Goal: Task Accomplishment & Management: Use online tool/utility

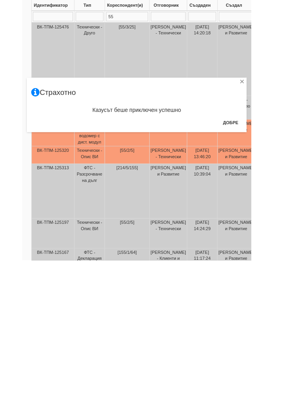
scroll to position [124, 0]
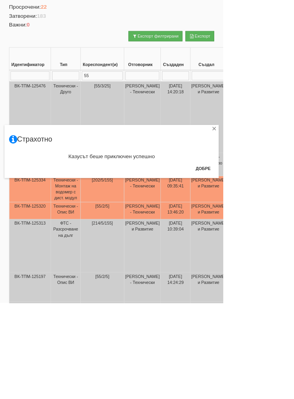
click at [282, 214] on div "Казусът беше приключен успешно" at bounding box center [147, 207] width 271 height 16
click at [282, 222] on button "Добре" at bounding box center [267, 222] width 29 height 13
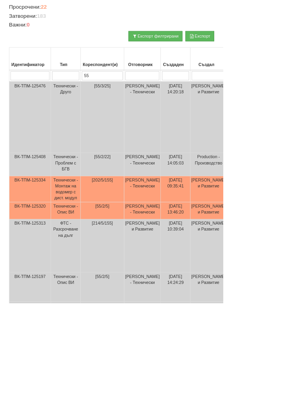
scroll to position [0, 0]
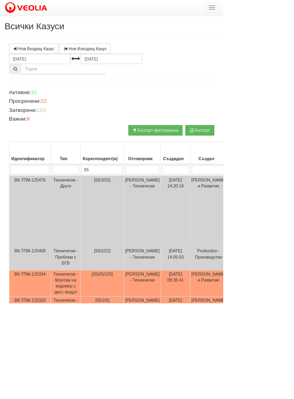
click at [280, 8] on button "button" at bounding box center [279, 9] width 17 height 13
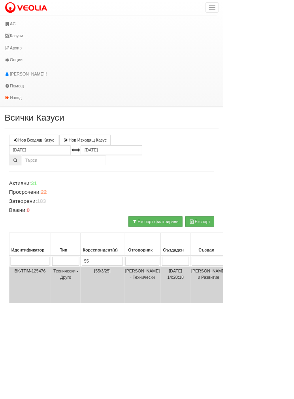
click at [10, 25] on link "АС" at bounding box center [143, 31] width 286 height 16
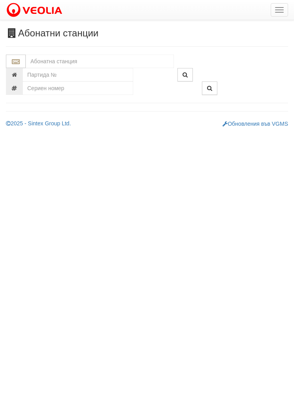
click at [48, 61] on input "text" at bounding box center [100, 61] width 148 height 13
click at [78, 70] on div "152/1 - Младост - "ВЕОЛИЯ"" at bounding box center [100, 73] width 146 height 9
type input "152/1 - Младост - "ВЕОЛИЯ""
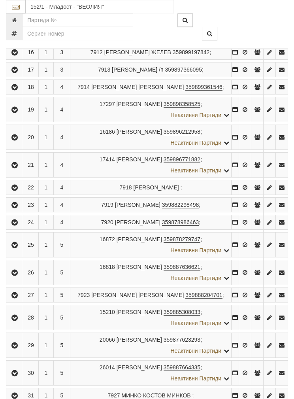
scroll to position [508, 0]
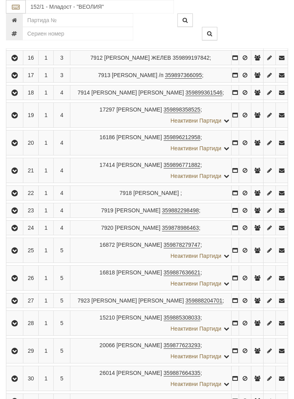
click at [9, 149] on button "button" at bounding box center [15, 143] width 14 height 12
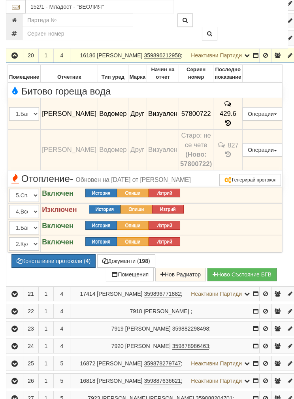
click at [0, 0] on button "Подмяна" at bounding box center [0, 0] width 0 height 0
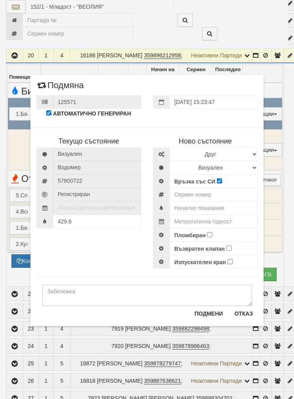
click at [109, 243] on div "Текущо състояние [GEOGRAPHIC_DATA] Водомер 57800722" at bounding box center [146, 193] width 233 height 149
click at [198, 202] on input "text" at bounding box center [214, 207] width 88 height 13
type input "0.037"
click at [199, 188] on input "number" at bounding box center [214, 194] width 88 height 13
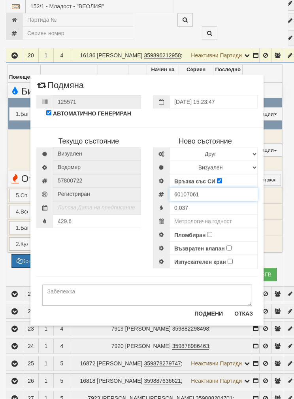
type input "60107061"
click at [210, 235] on input "Пломбиран" at bounding box center [209, 234] width 5 height 5
checkbox input "true"
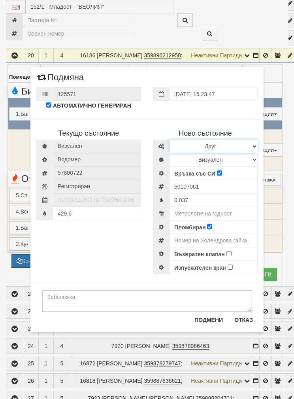
click at [246, 142] on select "Избери Марка и модел Апатор Повогаз Друг Кундис Радио Сименс Визуален Сименс Ра…" at bounding box center [214, 146] width 88 height 13
select select "ed08aeea-bb71-eb11-810c-b7de96689bdf"
click at [201, 156] on select "Визуален Дистанционен Изолирана линия БГВ Няма Oтклонение БГВ Няма Щранг БГВ" at bounding box center [214, 159] width 88 height 13
select select "2"
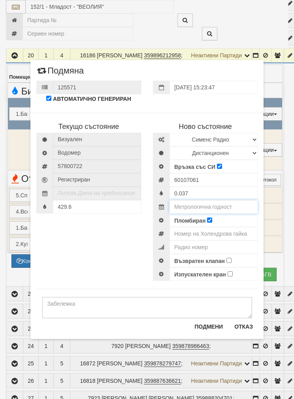
click at [206, 202] on input "text" at bounding box center [214, 206] width 88 height 13
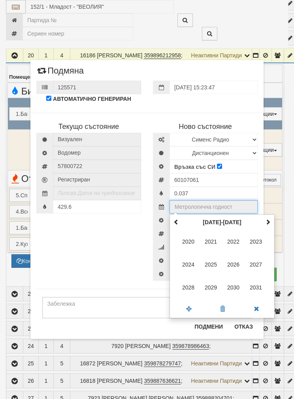
scroll to position [508, 0]
click at [268, 219] on span at bounding box center [268, 222] width 6 height 6
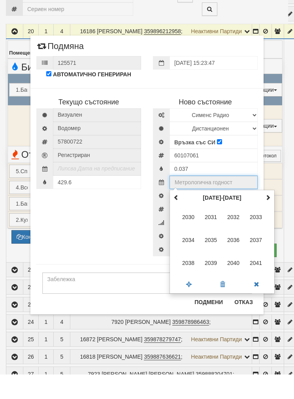
click at [214, 254] on span "2035" at bounding box center [211, 264] width 21 height 21
type input "2035"
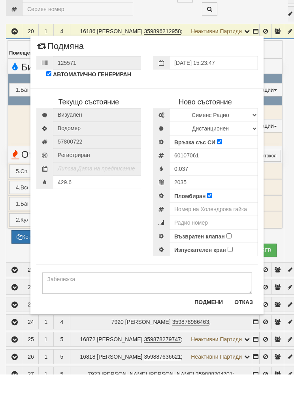
scroll to position [533, 0]
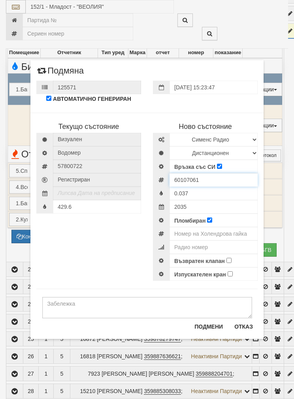
click at [193, 179] on input "60107061" at bounding box center [214, 179] width 88 height 13
click at [185, 180] on input "60107061" at bounding box center [214, 179] width 88 height 13
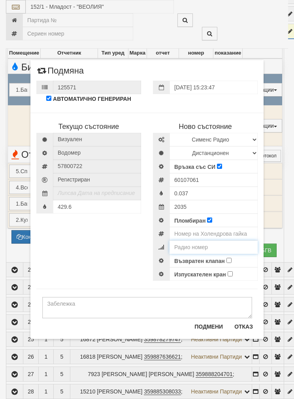
click at [201, 244] on input "number" at bounding box center [214, 246] width 88 height 13
click at [199, 245] on input "number" at bounding box center [214, 246] width 88 height 13
click at [198, 244] on input "number" at bounding box center [214, 246] width 88 height 13
paste input "60107061"
type input "60107061"
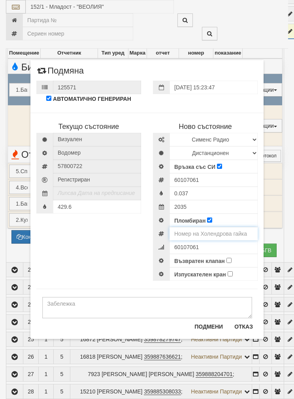
click at [233, 231] on input "number" at bounding box center [214, 233] width 88 height 13
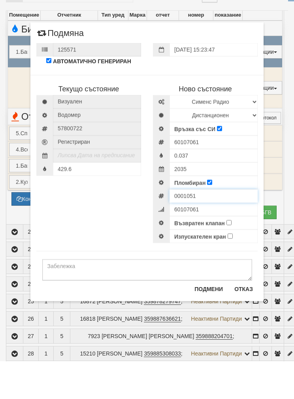
type input "0001051"
click at [230, 258] on input "Възвратен клапан" at bounding box center [229, 260] width 5 height 5
checkbox input "true"
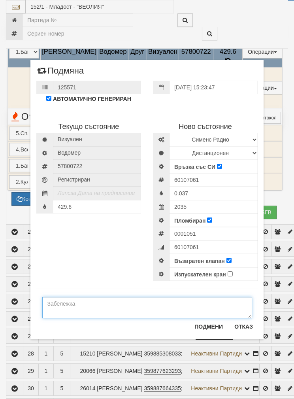
click at [70, 304] on textarea at bounding box center [147, 307] width 210 height 21
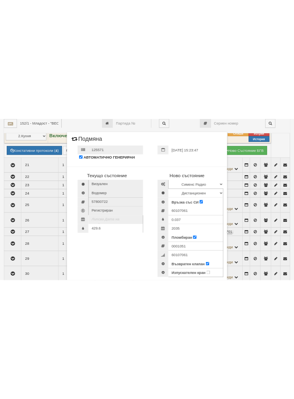
scroll to position [679, 0]
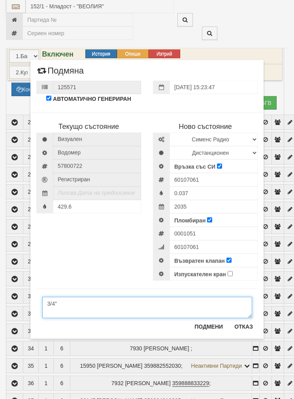
type textarea "3/4”"
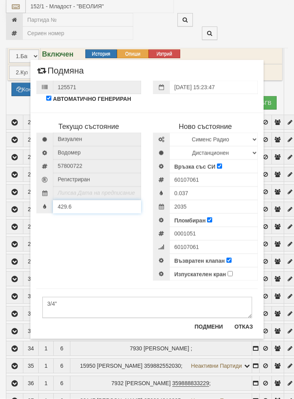
click at [78, 203] on div "429.6" at bounding box center [88, 206] width 105 height 13
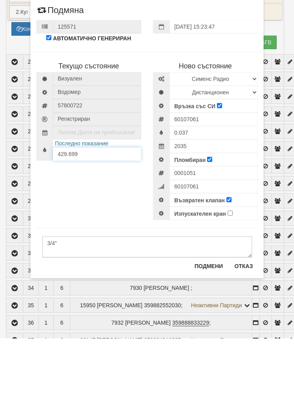
type input "429.699"
click at [202, 320] on button "Подмени" at bounding box center [209, 326] width 38 height 13
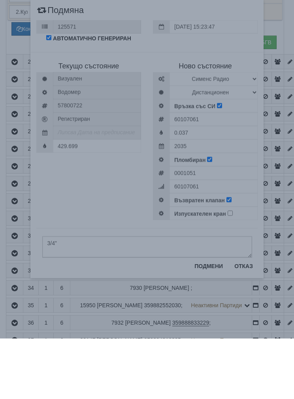
scroll to position [740, 0]
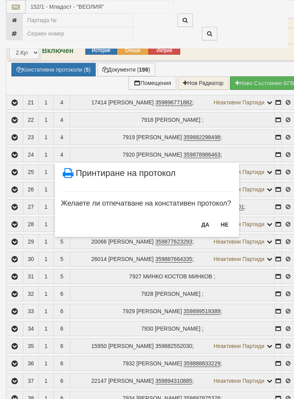
click at [225, 221] on button "НЕ" at bounding box center [224, 224] width 17 height 13
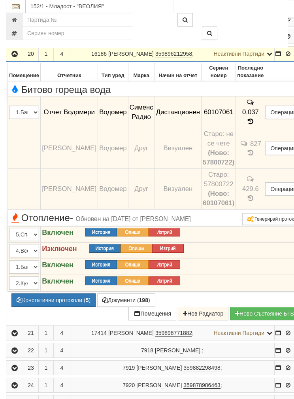
scroll to position [510, 0]
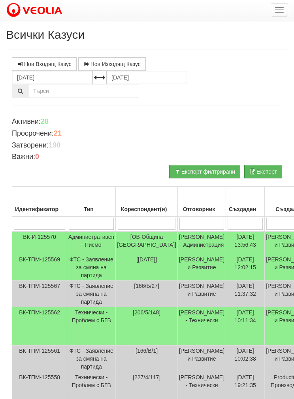
click at [90, 224] on input "search" at bounding box center [91, 224] width 45 height 12
type input "1"
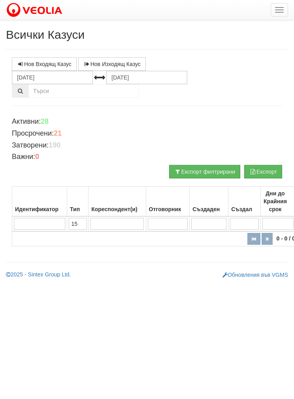
type input "152"
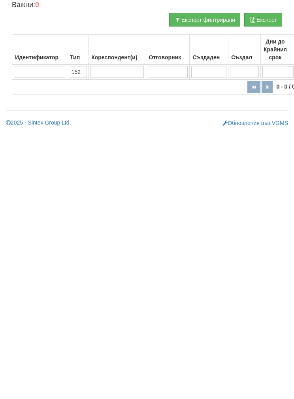
type input "15"
type input "155"
type input "1"
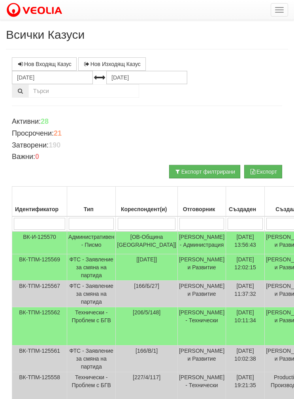
click at [87, 220] on input "search" at bounding box center [91, 224] width 45 height 12
click at [86, 223] on input "search" at bounding box center [91, 224] width 45 height 12
click at [87, 222] on input "search" at bounding box center [91, 224] width 45 height 12
type input "1"
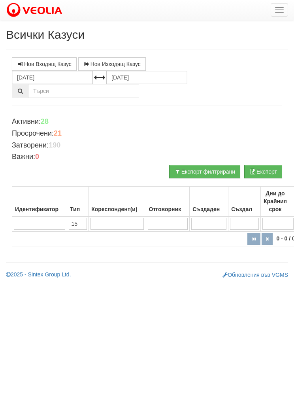
type input "152"
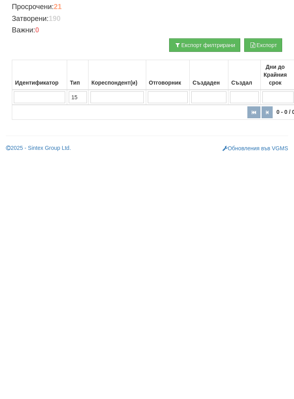
type input "1"
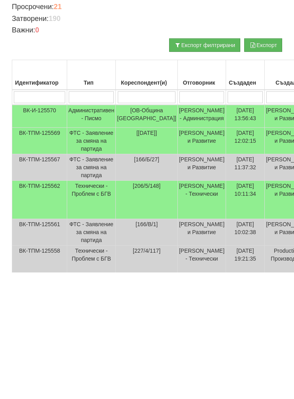
type input "Т"
type input "Тех"
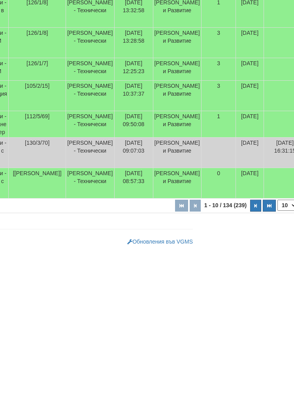
scroll to position [296, 87]
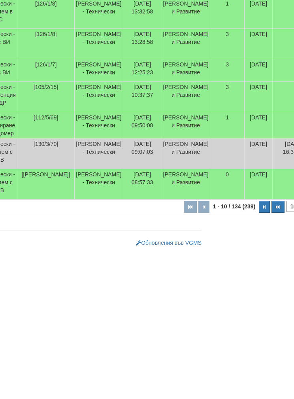
type input "Тех"
click at [259, 347] on button "button" at bounding box center [264, 353] width 11 height 12
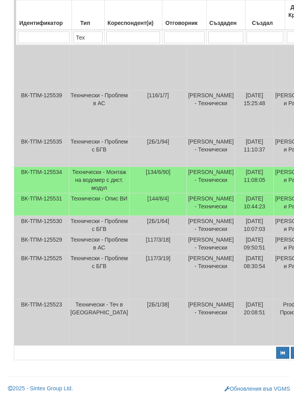
scroll to position [327, 0]
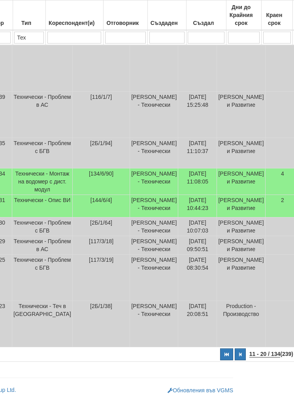
select select "3"
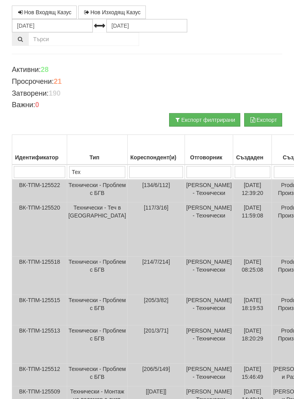
scroll to position [51, 0]
